Goal: Consume media (video, audio)

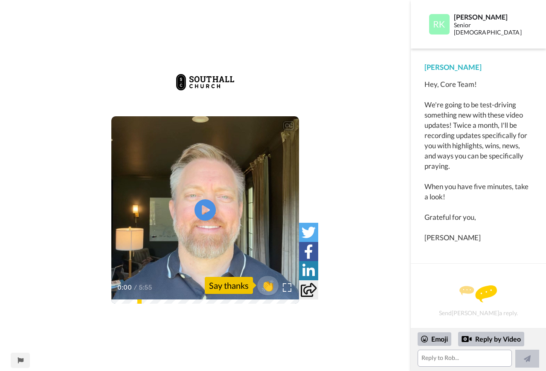
click at [311, 287] on icon at bounding box center [309, 290] width 16 height 14
click at [287, 288] on img at bounding box center [287, 287] width 9 height 9
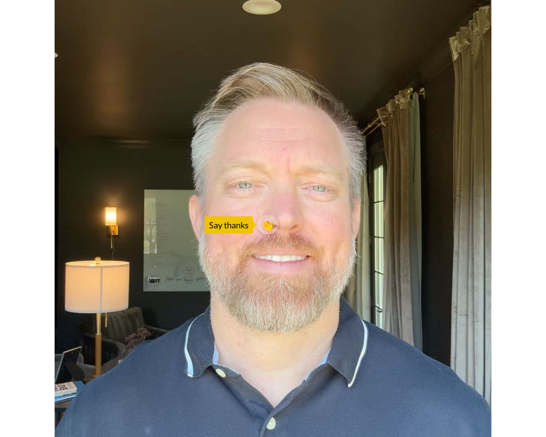
click at [293, 304] on video at bounding box center [273, 218] width 546 height 437
click at [292, 304] on video at bounding box center [273, 218] width 546 height 437
click at [506, 289] on video at bounding box center [273, 218] width 546 height 437
click at [528, 3] on video at bounding box center [273, 218] width 546 height 437
click at [530, 3] on video at bounding box center [273, 218] width 546 height 437
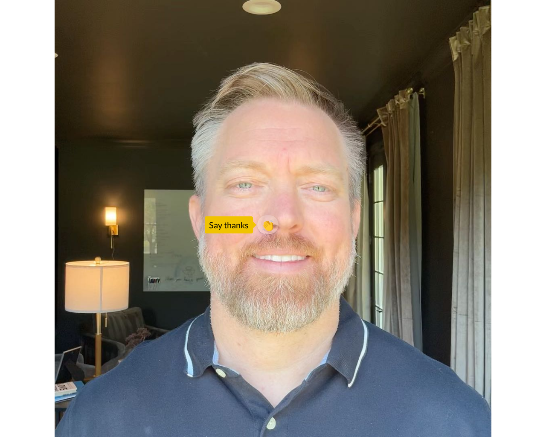
click at [531, 3] on video at bounding box center [273, 218] width 546 height 437
click at [50, 85] on video at bounding box center [273, 218] width 546 height 437
click at [247, 144] on video at bounding box center [273, 218] width 546 height 437
click at [269, 132] on video at bounding box center [273, 218] width 546 height 437
click at [271, 132] on video at bounding box center [273, 218] width 546 height 437
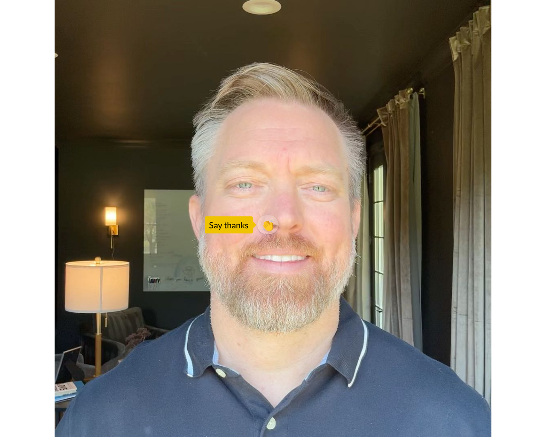
drag, startPoint x: 531, startPoint y: 193, endPoint x: 520, endPoint y: 193, distance: 10.7
click at [530, 193] on video at bounding box center [273, 218] width 546 height 437
click at [501, 245] on video at bounding box center [273, 218] width 546 height 437
click at [537, 4] on video at bounding box center [273, 218] width 546 height 437
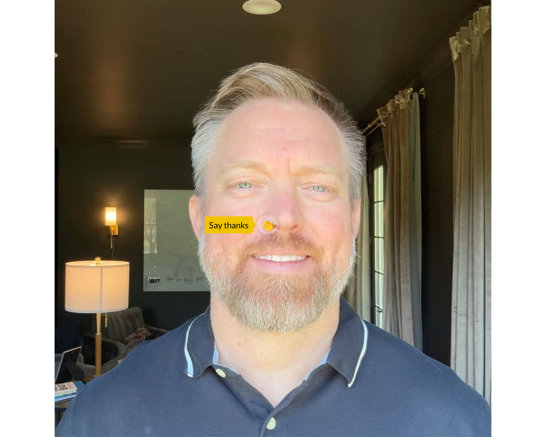
drag, startPoint x: 544, startPoint y: 3, endPoint x: 540, endPoint y: 7, distance: 6.0
click at [534, 4] on video at bounding box center [273, 218] width 546 height 437
click at [539, 7] on video at bounding box center [273, 218] width 546 height 437
drag, startPoint x: 530, startPoint y: 8, endPoint x: 500, endPoint y: 22, distance: 33.6
click at [530, 8] on video at bounding box center [273, 218] width 546 height 437
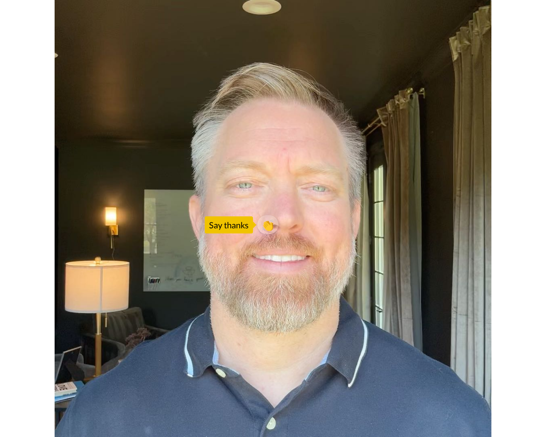
click at [321, 149] on video at bounding box center [273, 218] width 546 height 437
click at [295, 161] on video at bounding box center [273, 218] width 546 height 437
drag, startPoint x: 290, startPoint y: 166, endPoint x: 284, endPoint y: 172, distance: 8.7
click at [284, 172] on video at bounding box center [273, 218] width 546 height 437
drag, startPoint x: 268, startPoint y: 176, endPoint x: 242, endPoint y: 183, distance: 27.3
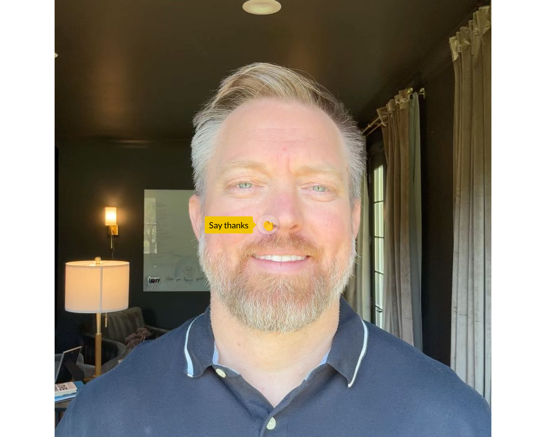
click at [256, 182] on video at bounding box center [273, 218] width 546 height 437
click at [240, 186] on video at bounding box center [273, 218] width 546 height 437
click at [241, 220] on video at bounding box center [273, 218] width 546 height 437
click at [232, 304] on video at bounding box center [273, 218] width 546 height 437
click at [278, 275] on video at bounding box center [273, 218] width 546 height 437
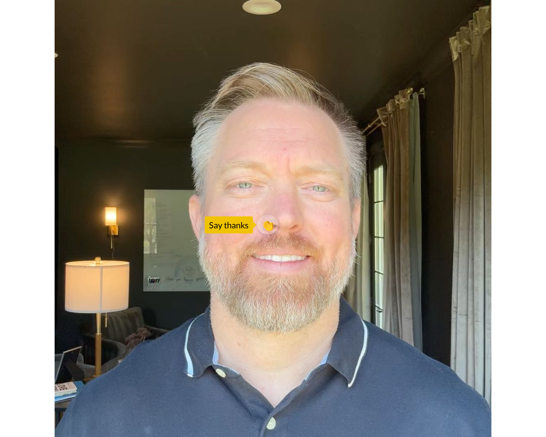
click at [485, 283] on video at bounding box center [273, 218] width 546 height 437
click at [270, 371] on video at bounding box center [273, 218] width 546 height 437
click at [359, 371] on video at bounding box center [273, 218] width 546 height 437
click at [149, 371] on video at bounding box center [273, 218] width 546 height 437
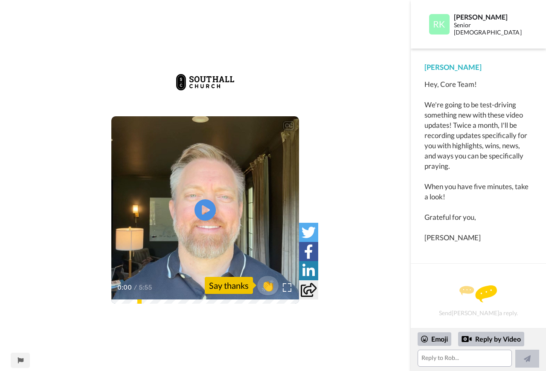
click at [307, 291] on icon at bounding box center [309, 290] width 16 height 14
